Goal: Navigation & Orientation: Find specific page/section

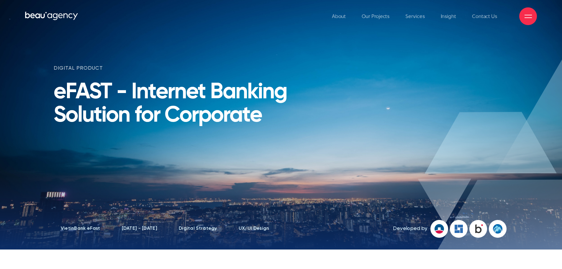
click at [57, 15] on icon at bounding box center [51, 16] width 53 height 10
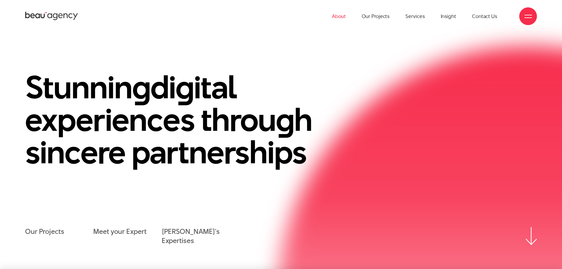
click at [343, 17] on link "About" at bounding box center [339, 16] width 14 height 32
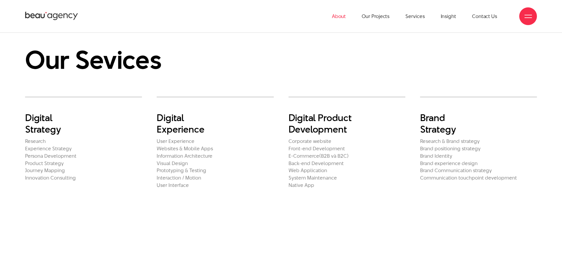
scroll to position [1209, 0]
